Goal: Book appointment/travel/reservation

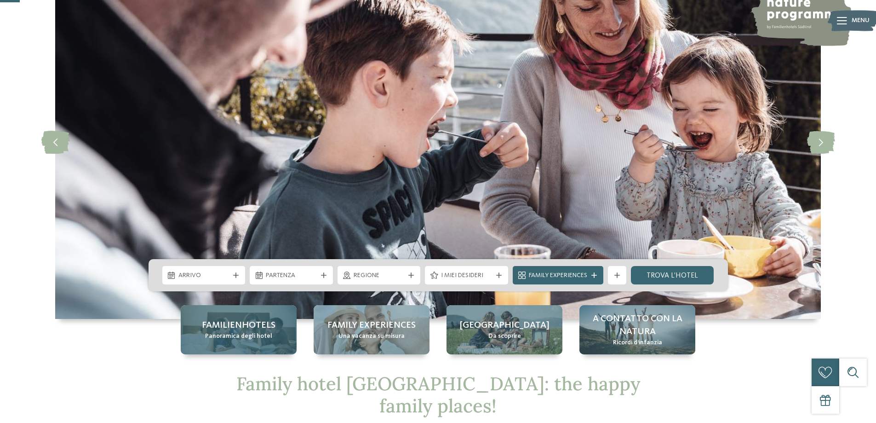
scroll to position [92, 0]
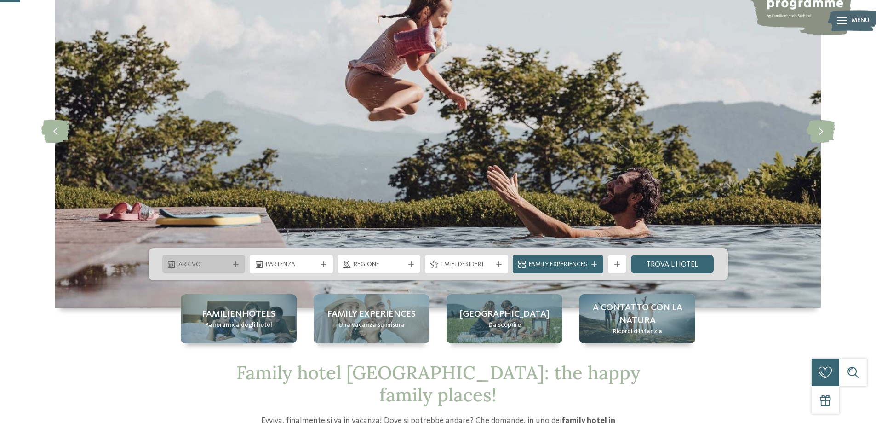
click at [237, 265] on icon at bounding box center [236, 264] width 6 height 6
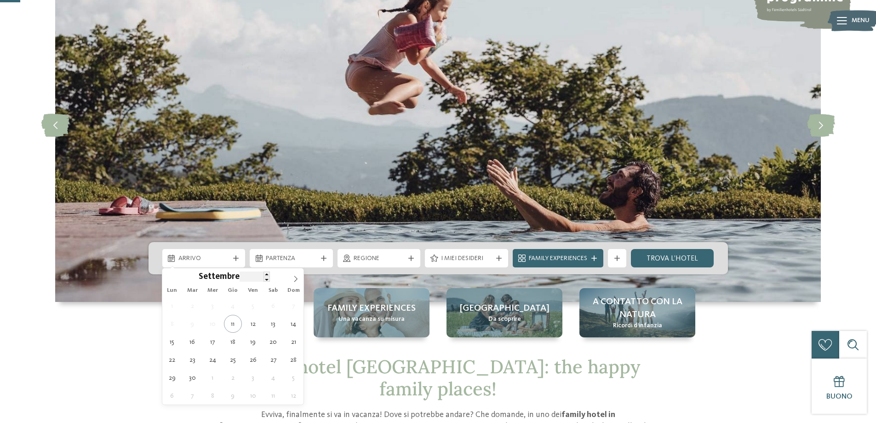
scroll to position [138, 0]
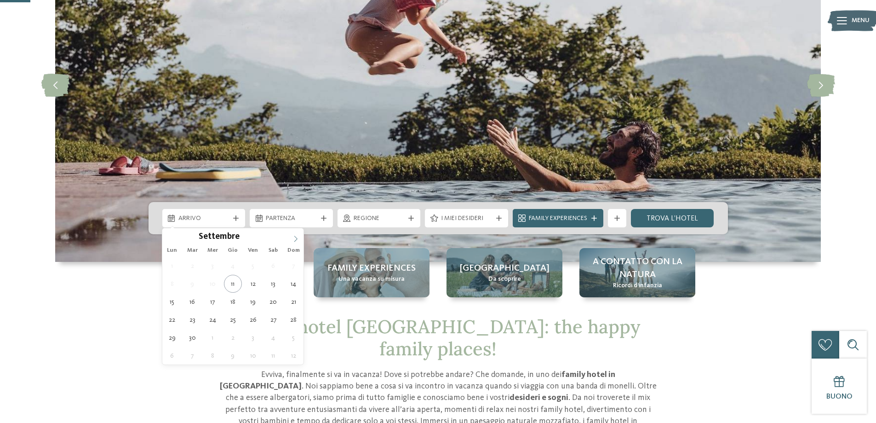
click at [296, 241] on icon at bounding box center [295, 238] width 6 height 6
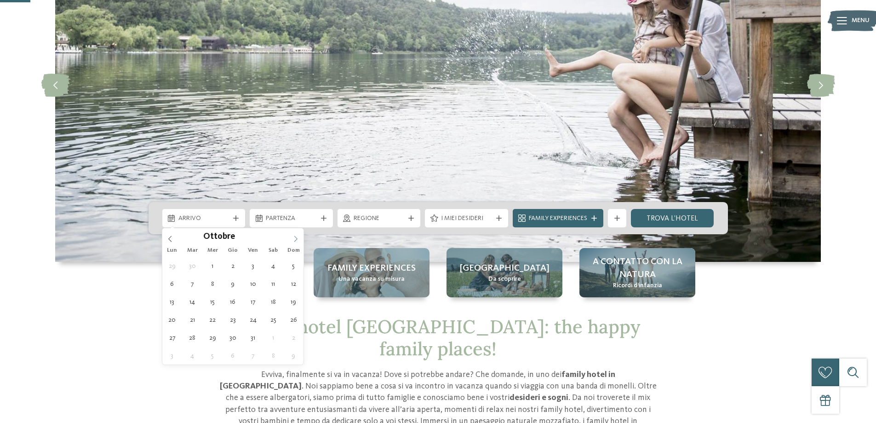
click at [296, 241] on icon at bounding box center [295, 238] width 6 height 6
type div "[DATE]"
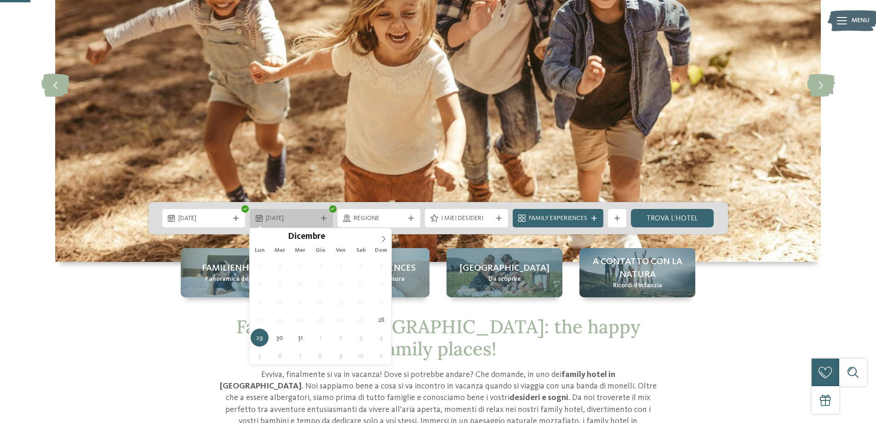
click at [325, 218] on icon at bounding box center [324, 218] width 6 height 6
type div "[DATE]"
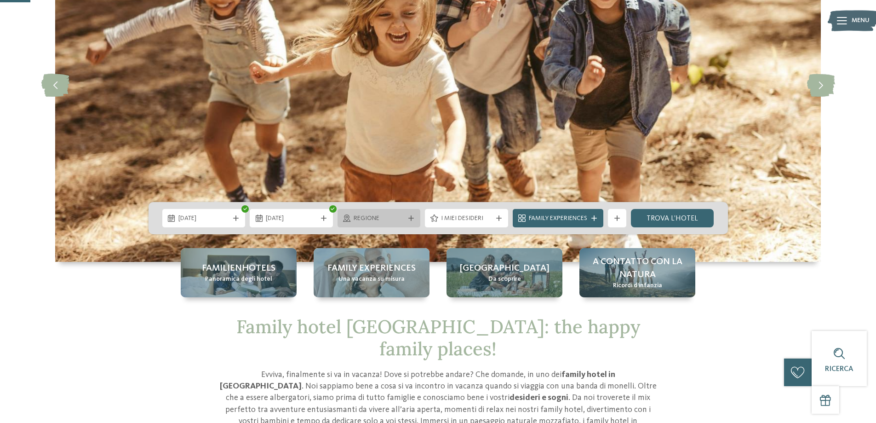
click at [408, 218] on icon at bounding box center [411, 218] width 6 height 6
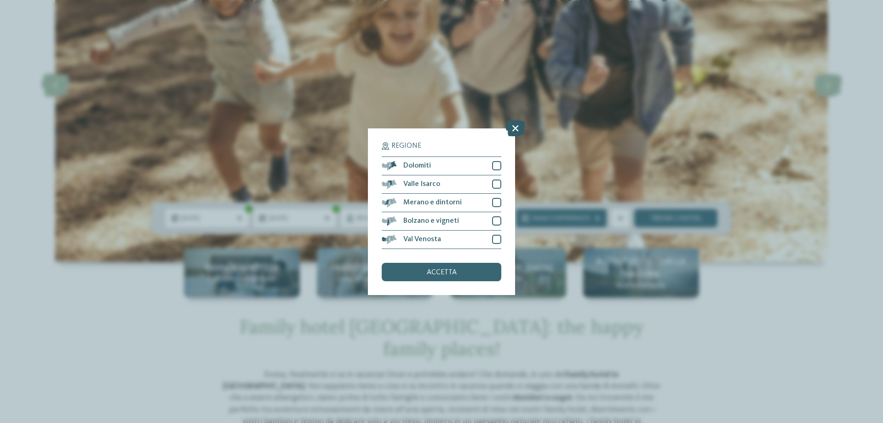
click at [520, 129] on icon at bounding box center [515, 128] width 20 height 16
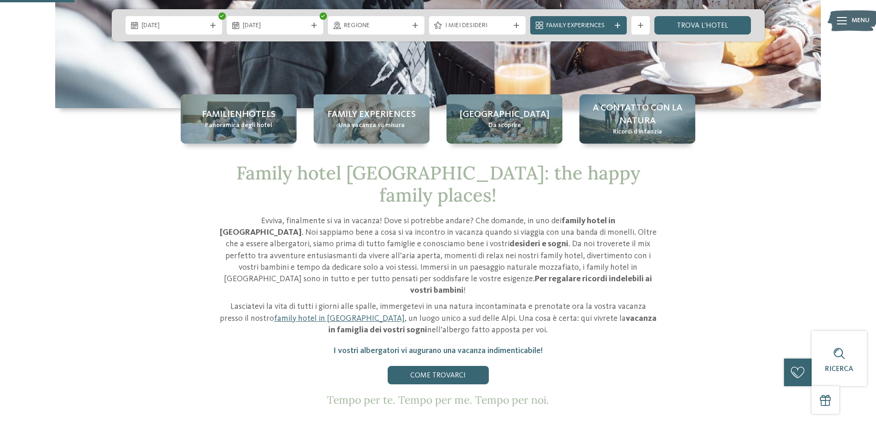
scroll to position [276, 0]
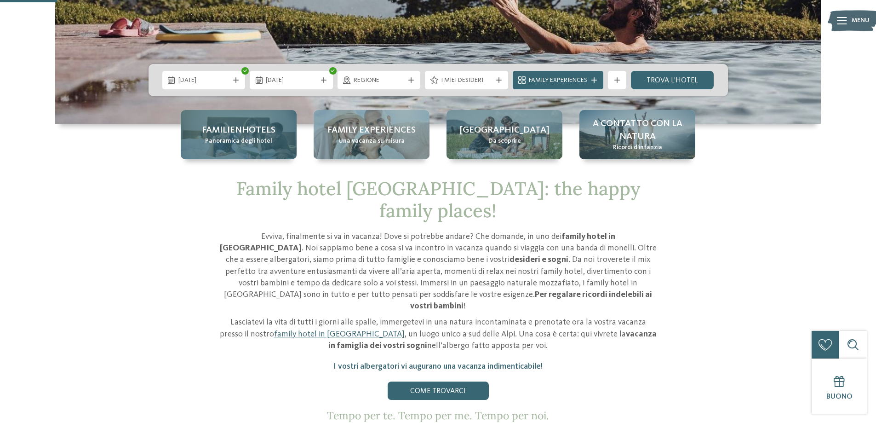
click at [261, 138] on span "Panoramica degli hotel" at bounding box center [238, 141] width 67 height 9
